Goal: Transaction & Acquisition: Purchase product/service

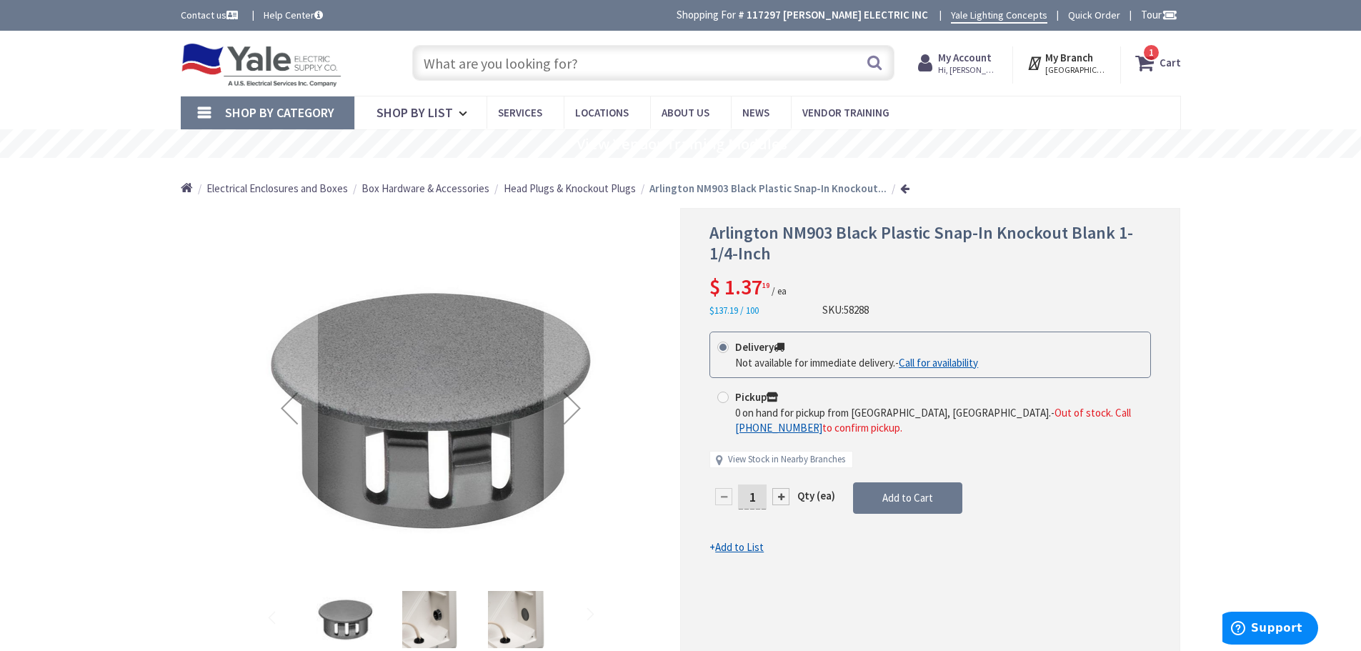
click at [519, 56] on input "text" at bounding box center [653, 63] width 482 height 36
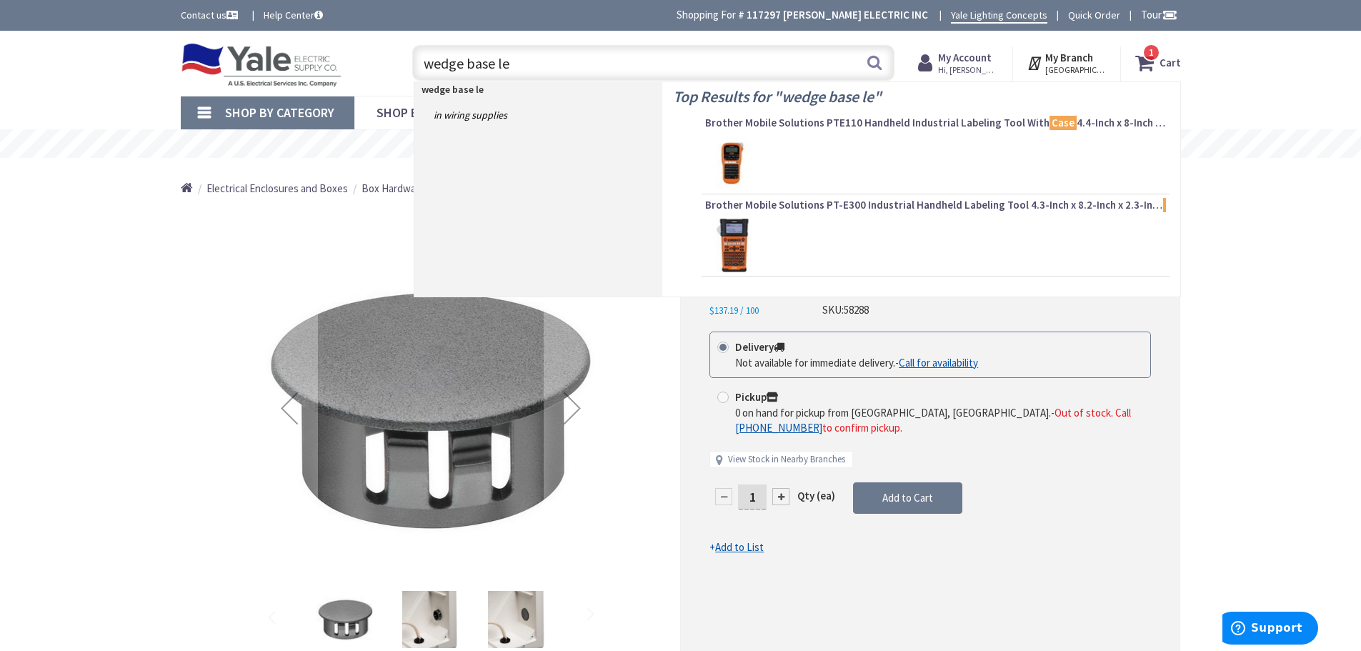
type input "wedge base led"
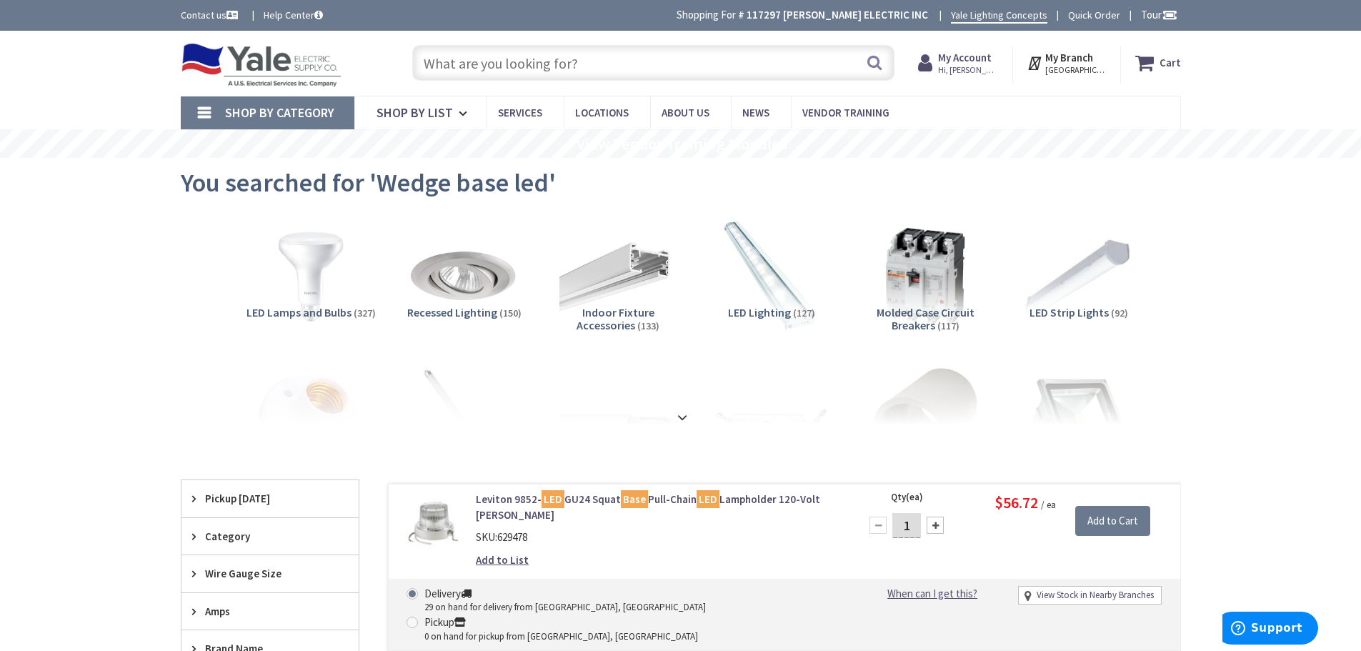
click at [530, 62] on input "text" at bounding box center [653, 63] width 482 height 36
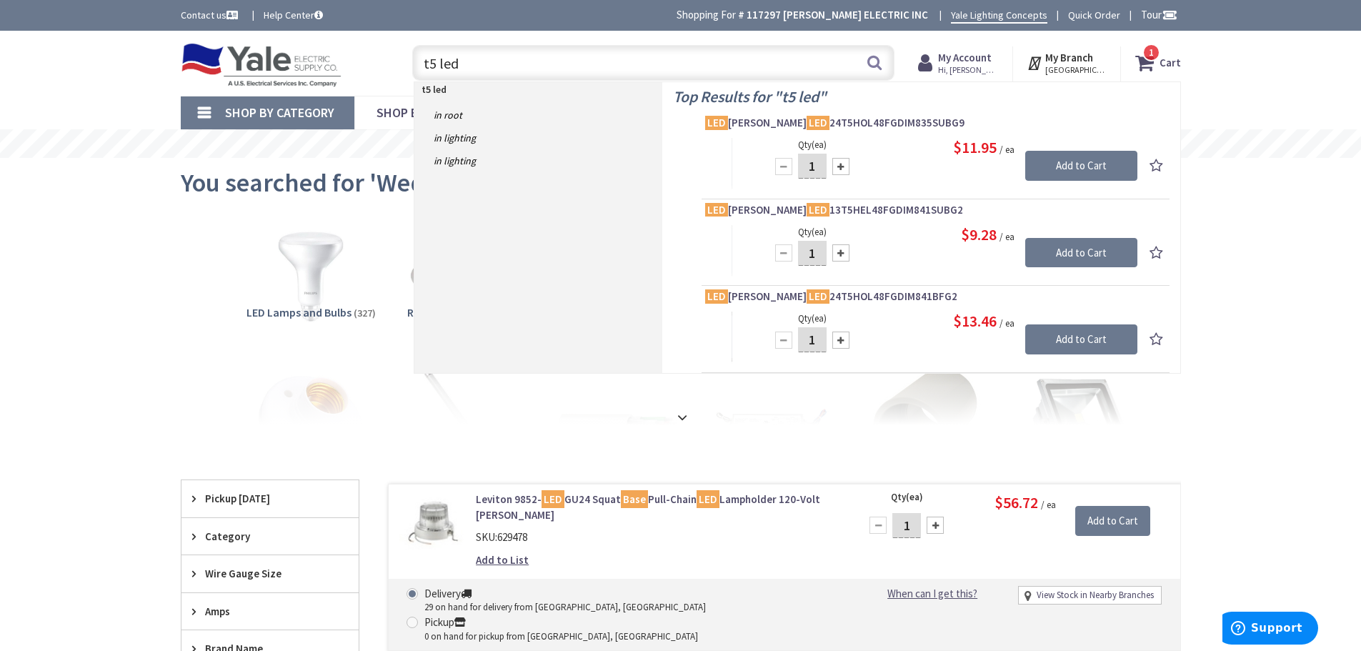
click at [436, 61] on input "t5 led" at bounding box center [653, 63] width 482 height 36
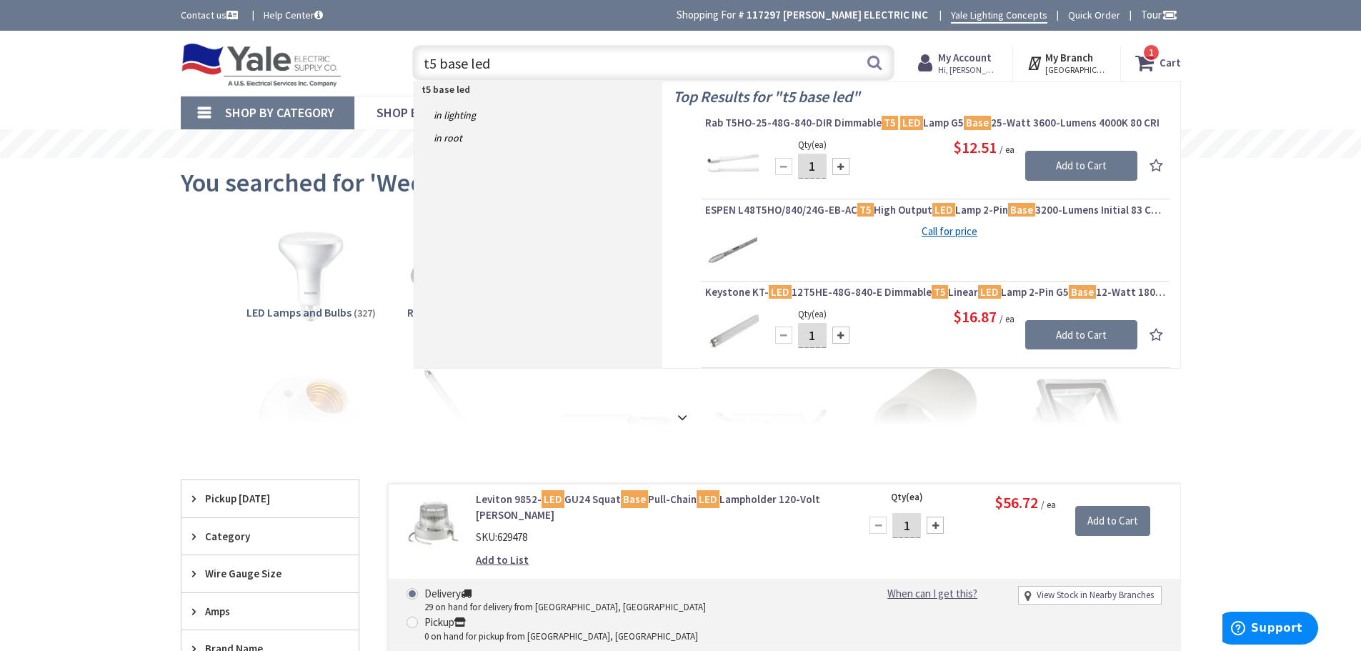
drag, startPoint x: 526, startPoint y: 57, endPoint x: 410, endPoint y: 62, distance: 115.8
click at [415, 62] on input "t5 base led" at bounding box center [653, 63] width 482 height 36
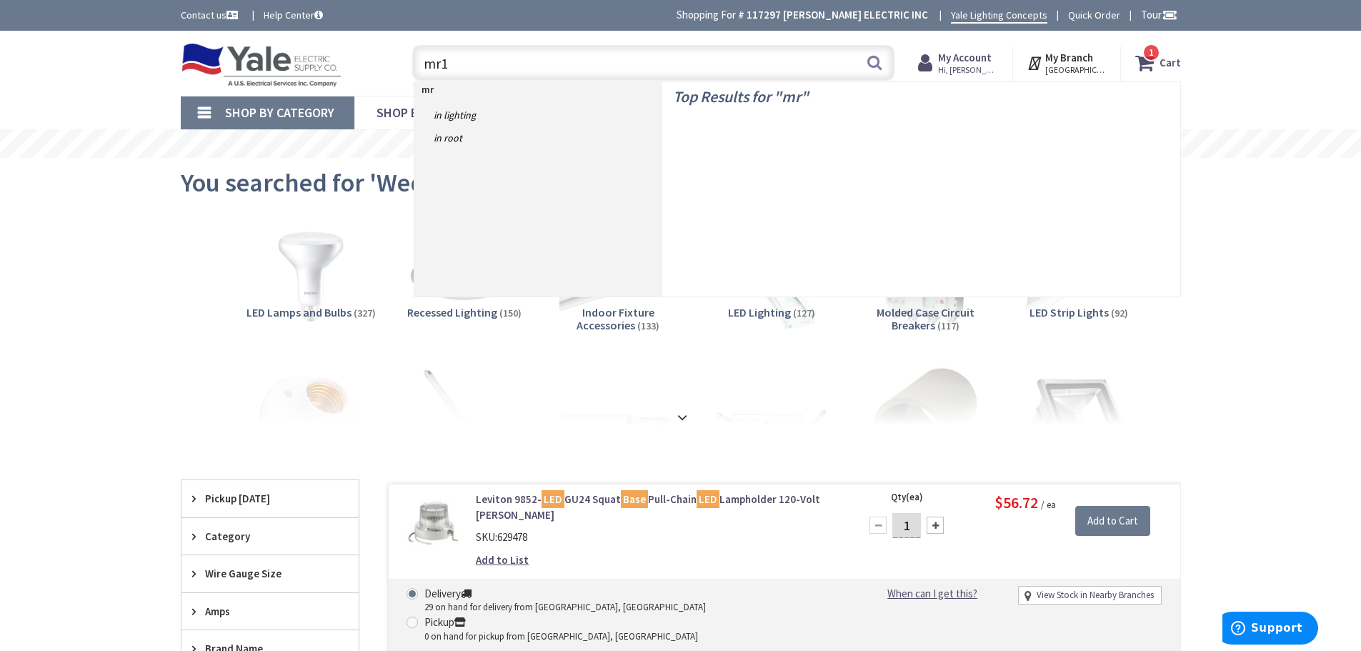
type input "mr16"
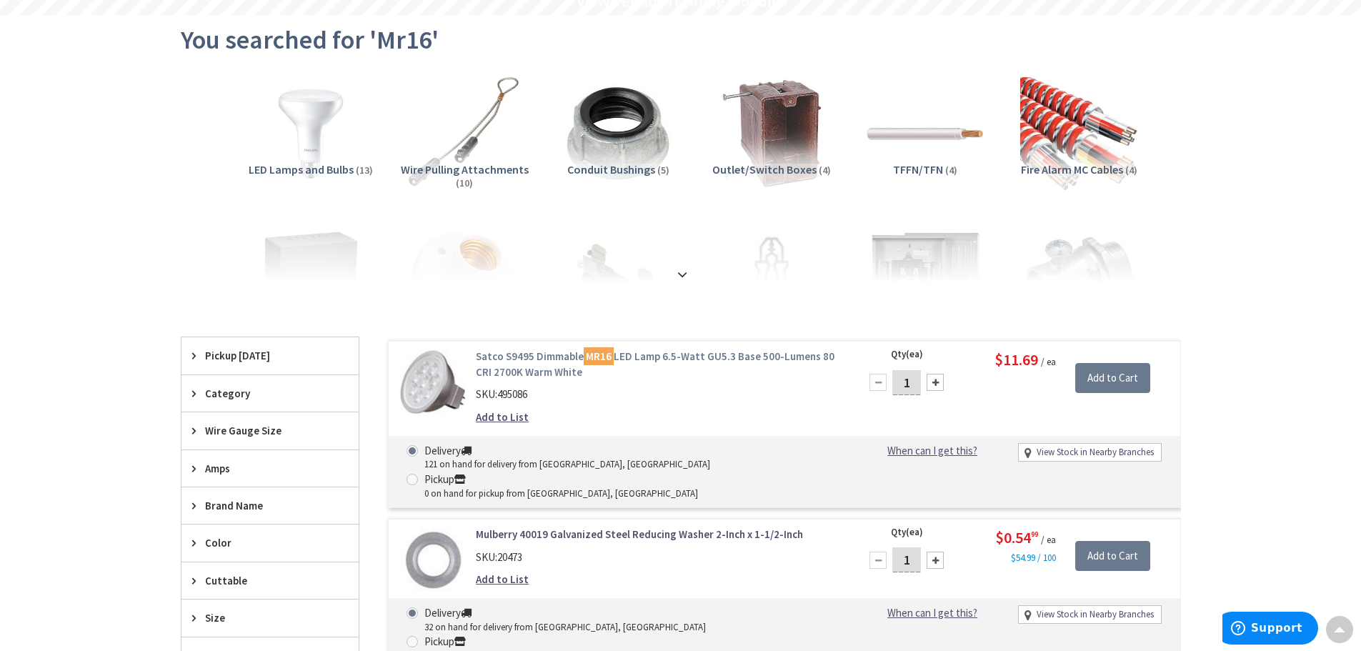
scroll to position [214, 0]
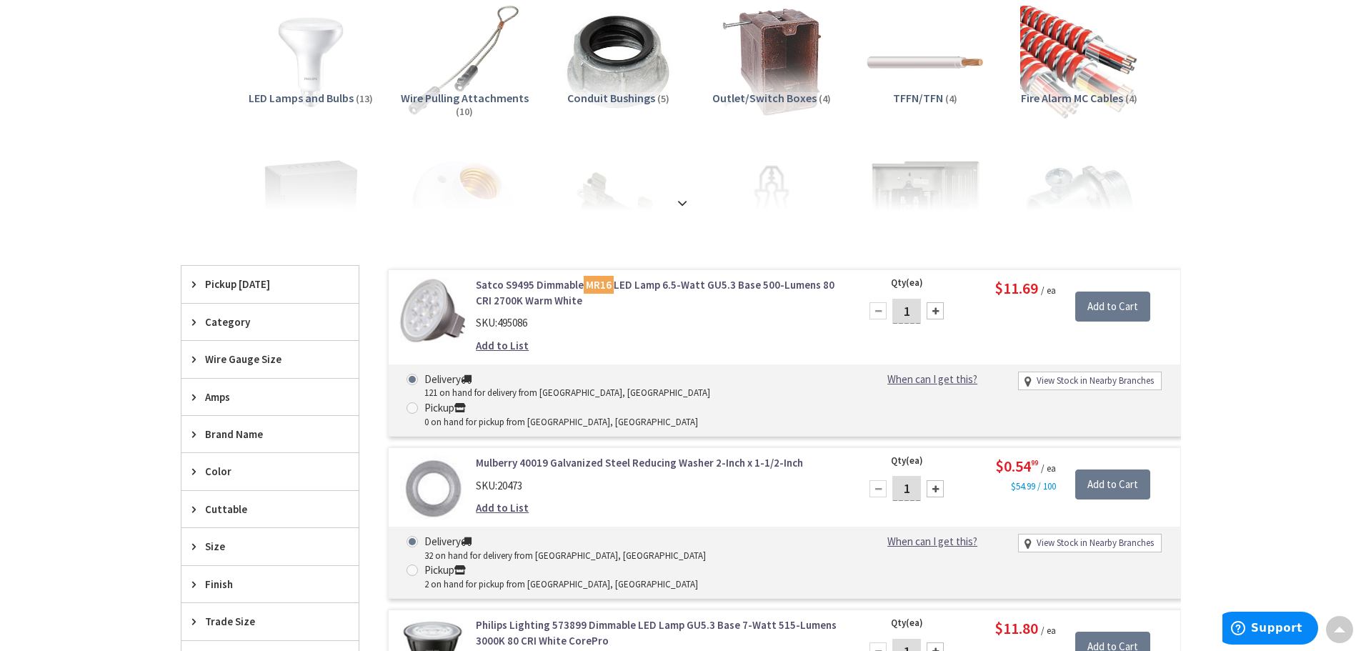
click at [651, 281] on link "Satco S9495 Dimmable MR16 LED Lamp 6.5-Watt GU5.3 Base 500-Lumens 80 CRI 2700K …" at bounding box center [658, 292] width 364 height 31
